Goal: Task Accomplishment & Management: Manage account settings

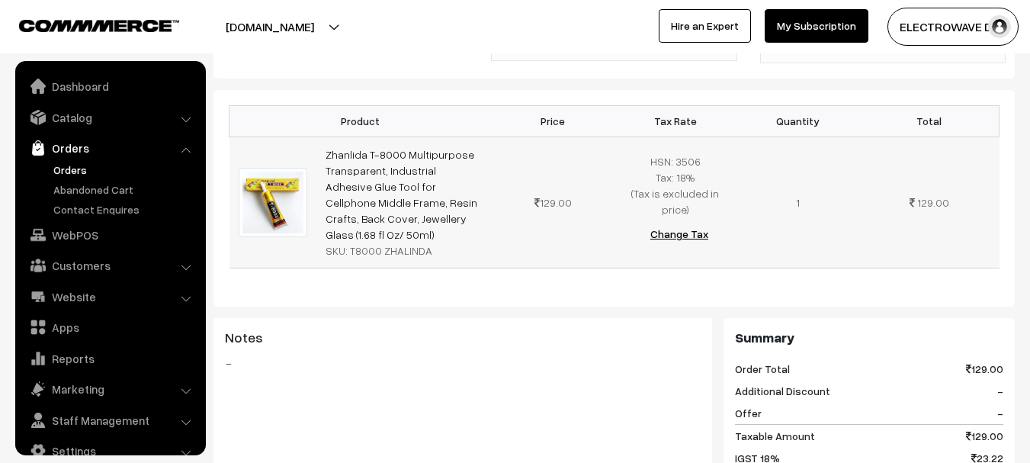
scroll to position [24, 0]
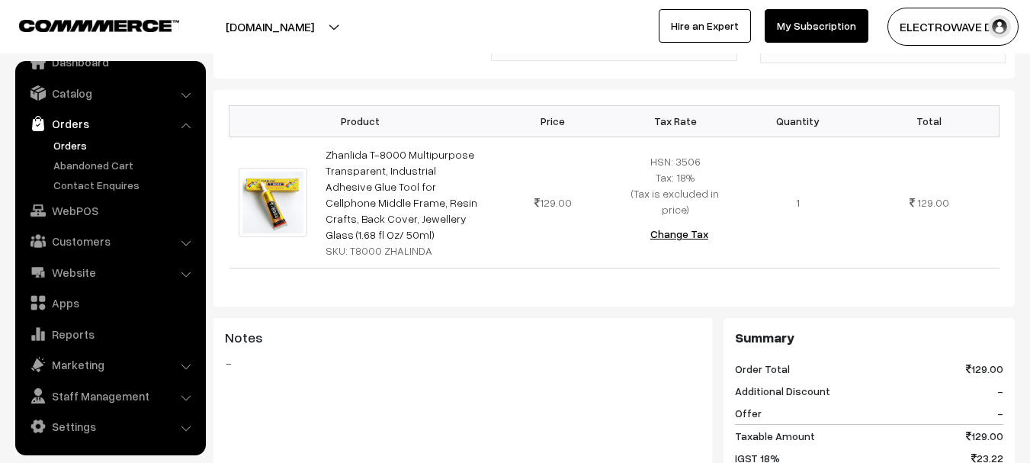
click at [74, 147] on link "Orders" at bounding box center [125, 145] width 151 height 16
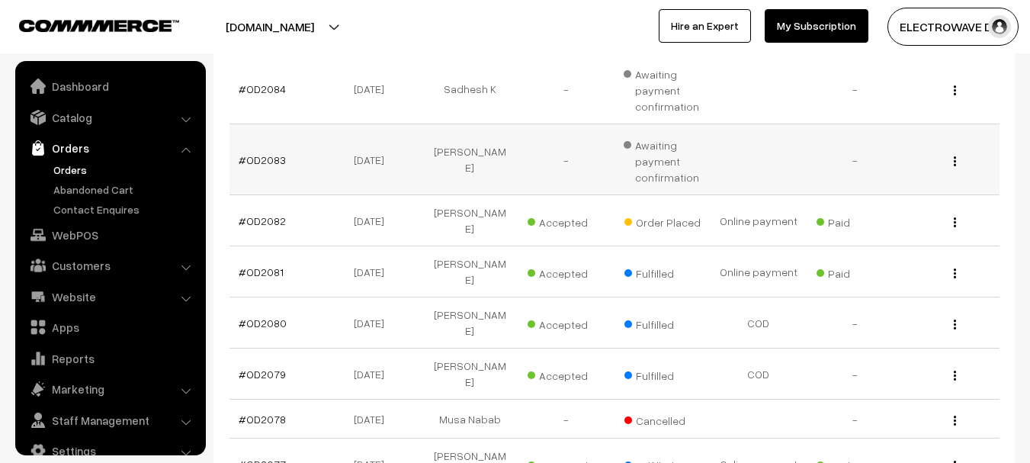
scroll to position [24, 0]
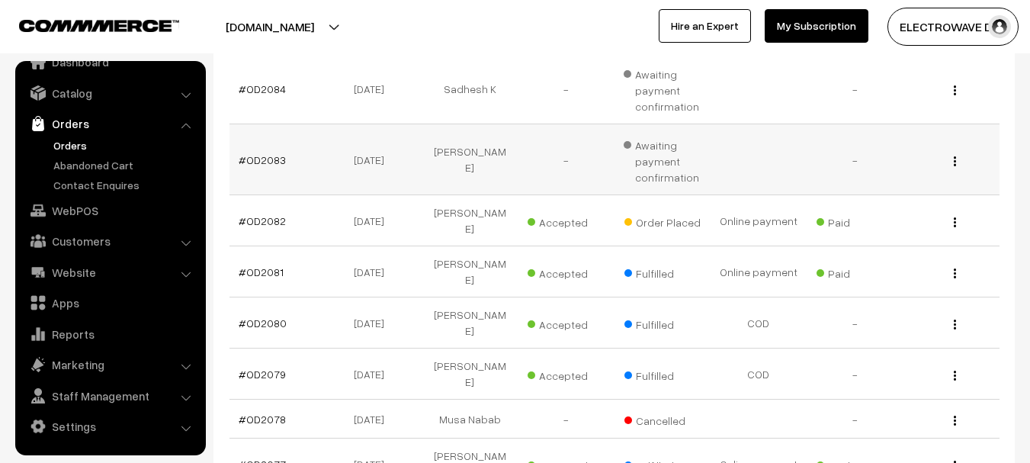
click at [249, 173] on td "#OD2083" at bounding box center [277, 159] width 96 height 71
click at [260, 164] on link "#OD2083" at bounding box center [262, 159] width 47 height 13
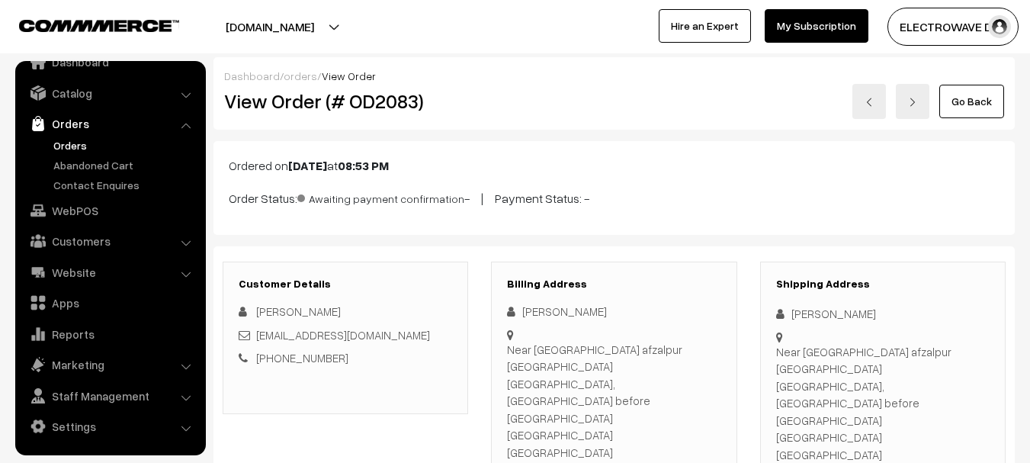
click at [876, 98] on link at bounding box center [869, 101] width 34 height 35
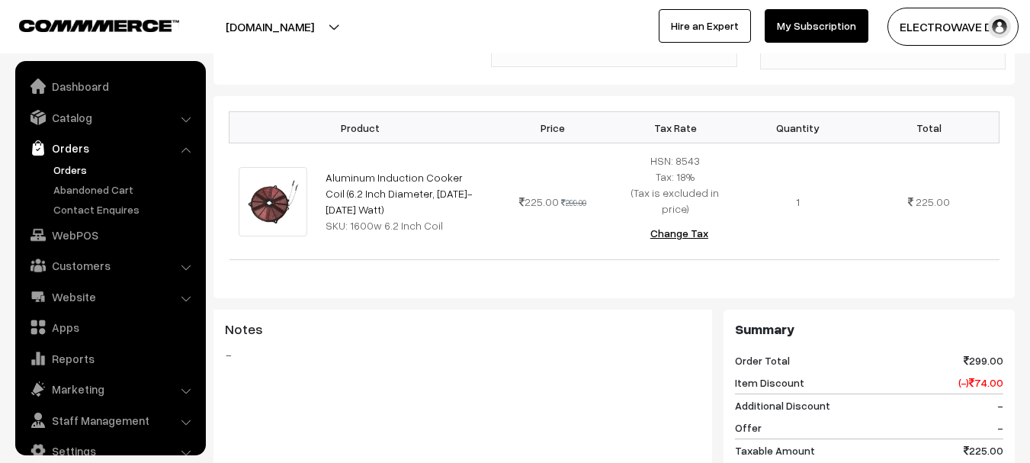
scroll to position [24, 0]
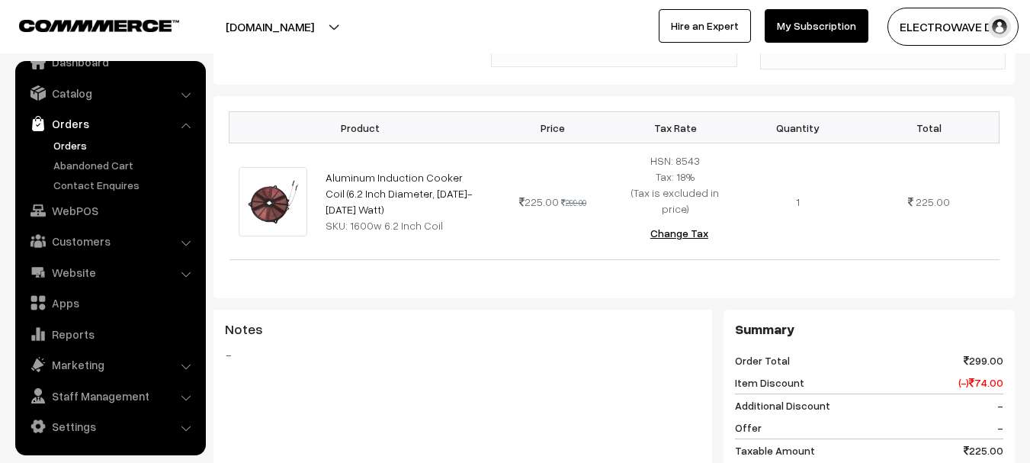
click at [44, 141] on ul "Orders" at bounding box center [110, 165] width 183 height 56
click at [78, 141] on link "Orders" at bounding box center [125, 145] width 151 height 16
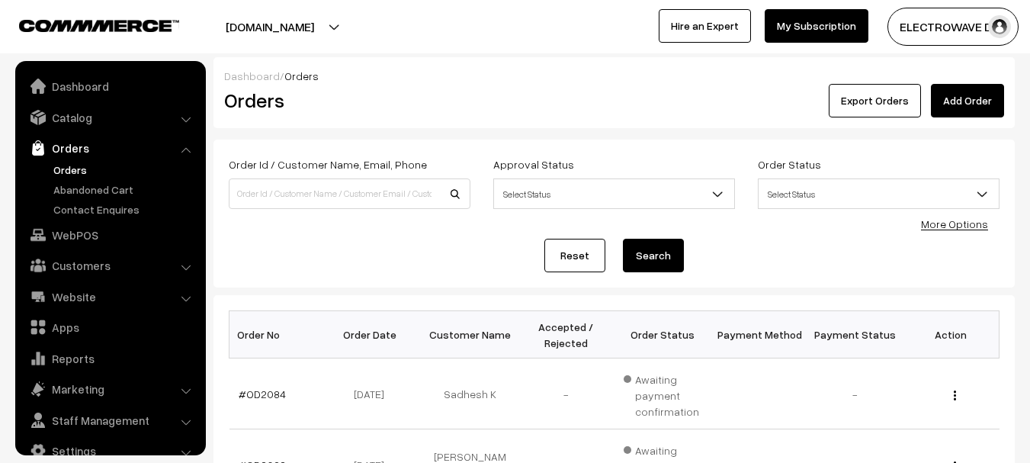
scroll to position [24, 0]
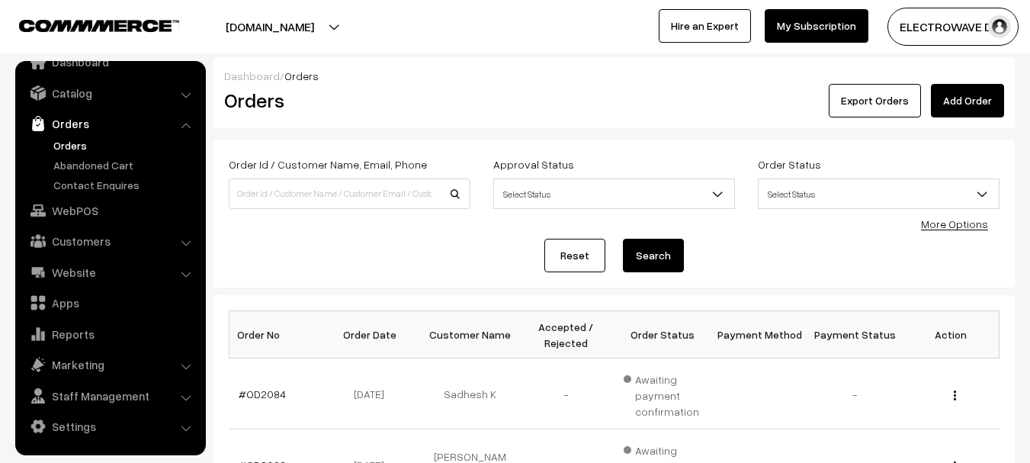
click at [94, 139] on link "Orders" at bounding box center [125, 145] width 151 height 16
click at [72, 139] on link "Orders" at bounding box center [125, 145] width 151 height 16
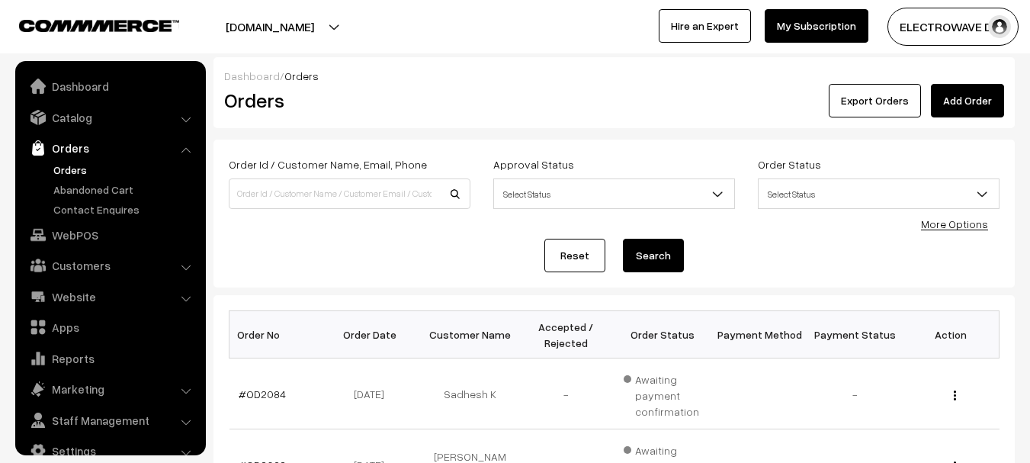
scroll to position [24, 0]
